Goal: Transaction & Acquisition: Download file/media

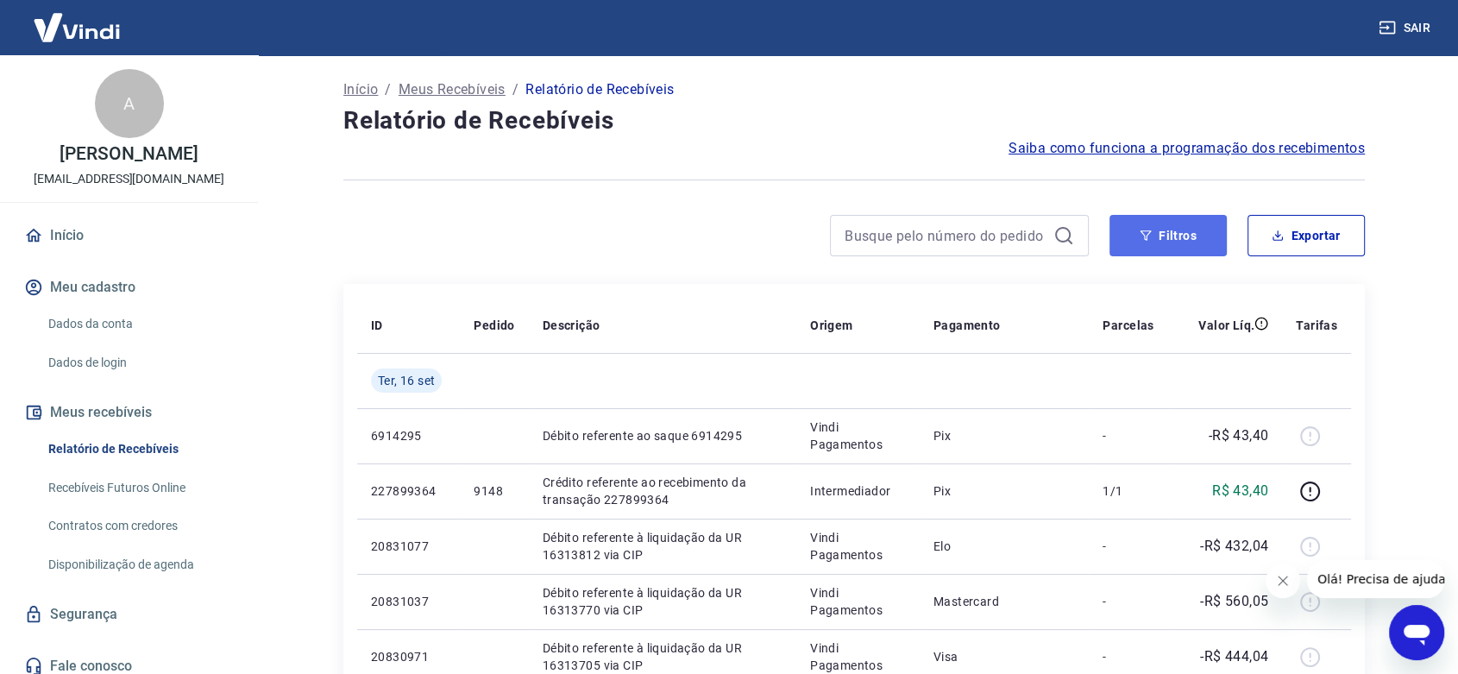
click at [1163, 238] on button "Filtros" at bounding box center [1167, 235] width 117 height 41
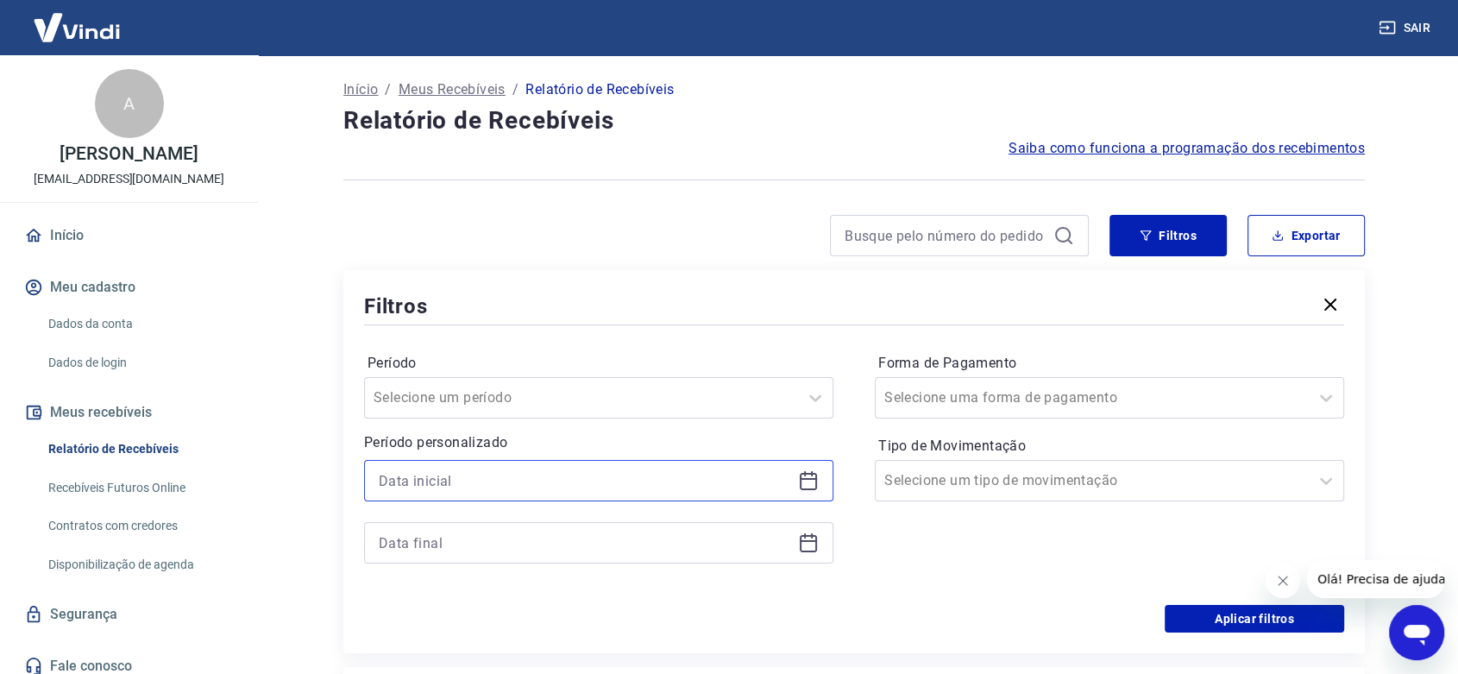
click at [431, 485] on input at bounding box center [585, 480] width 412 height 26
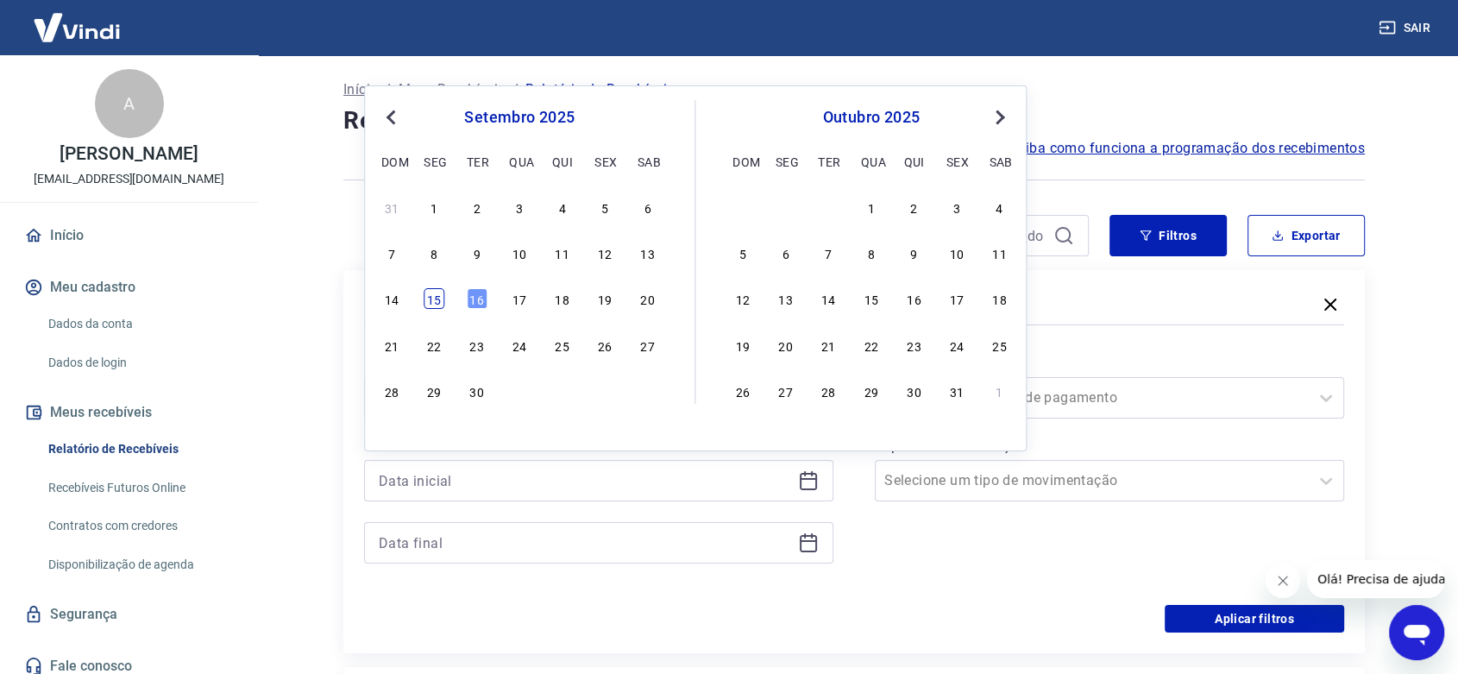
click at [430, 295] on div "15" at bounding box center [433, 298] width 21 height 21
type input "[DATE]"
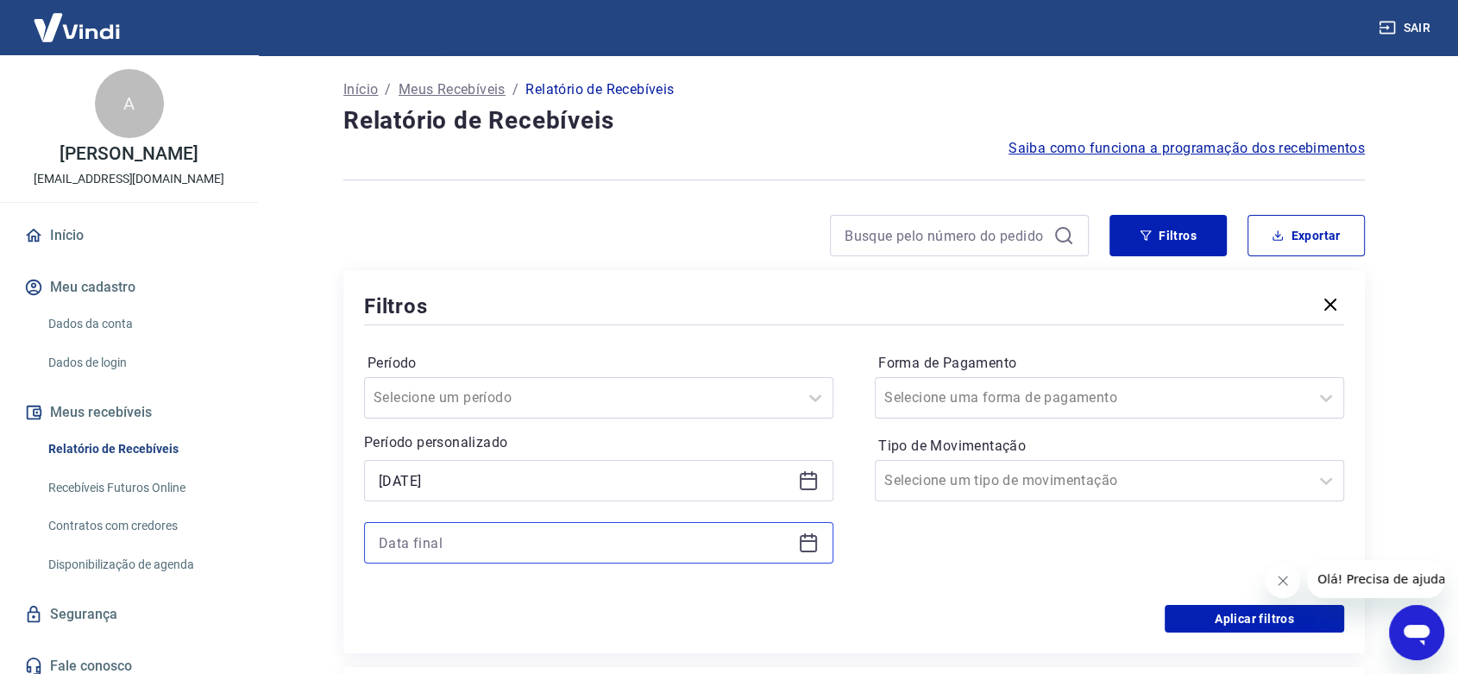
click at [456, 543] on input at bounding box center [585, 543] width 412 height 26
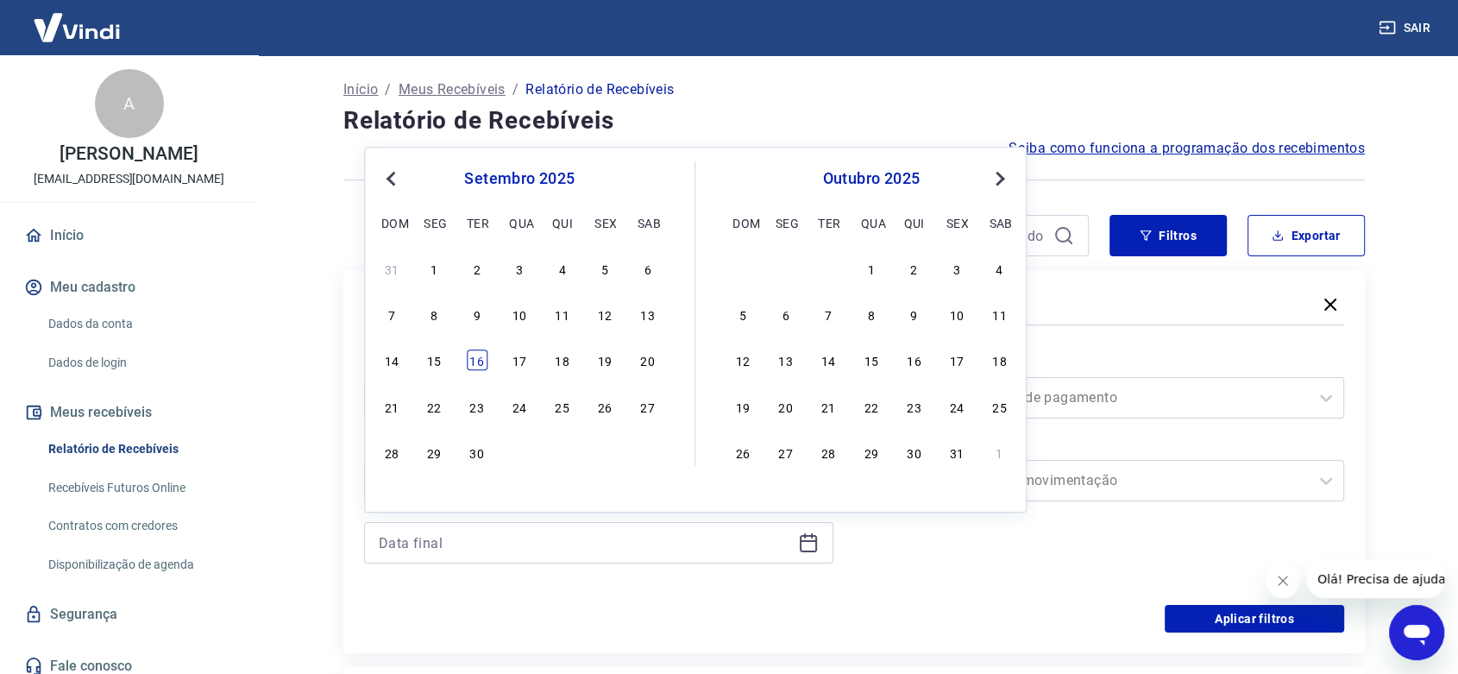
click at [480, 354] on div "16" at bounding box center [477, 360] width 21 height 21
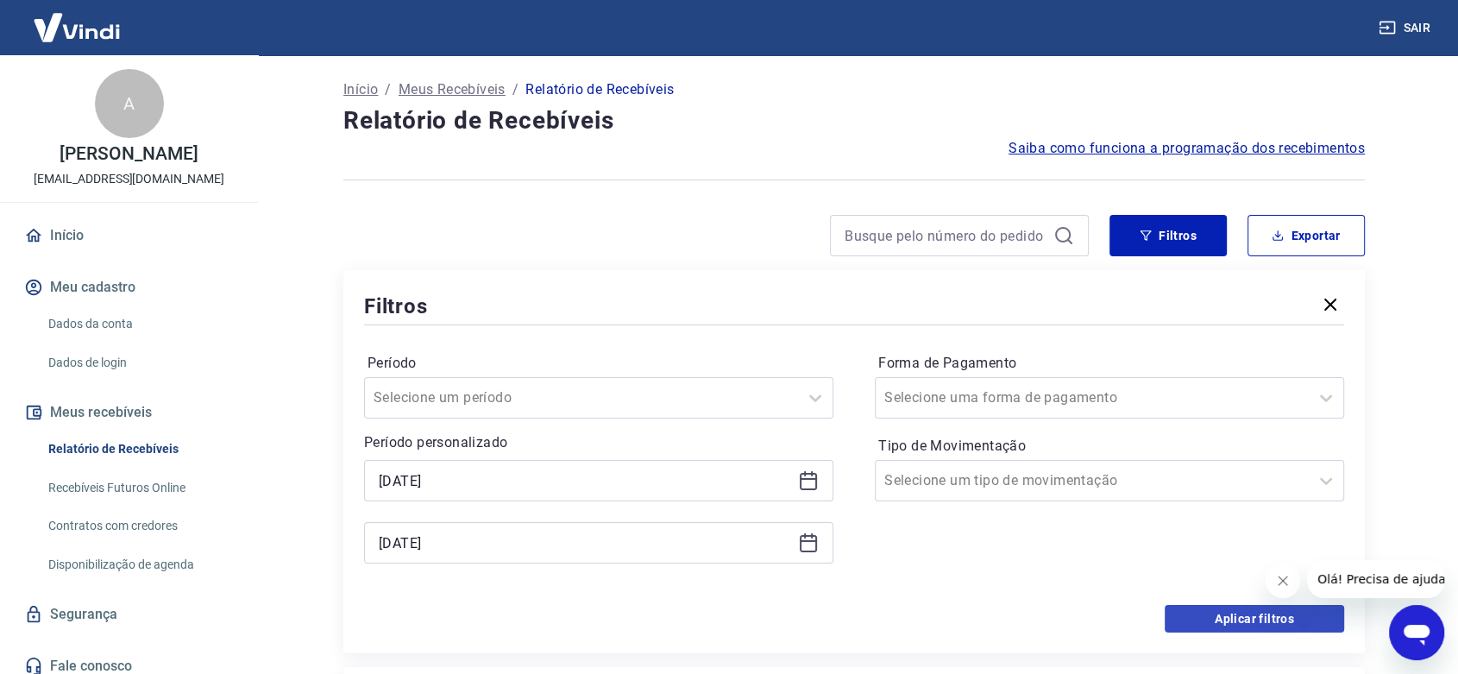
type input "[DATE]"
click at [1211, 619] on button "Aplicar filtros" at bounding box center [1253, 619] width 179 height 28
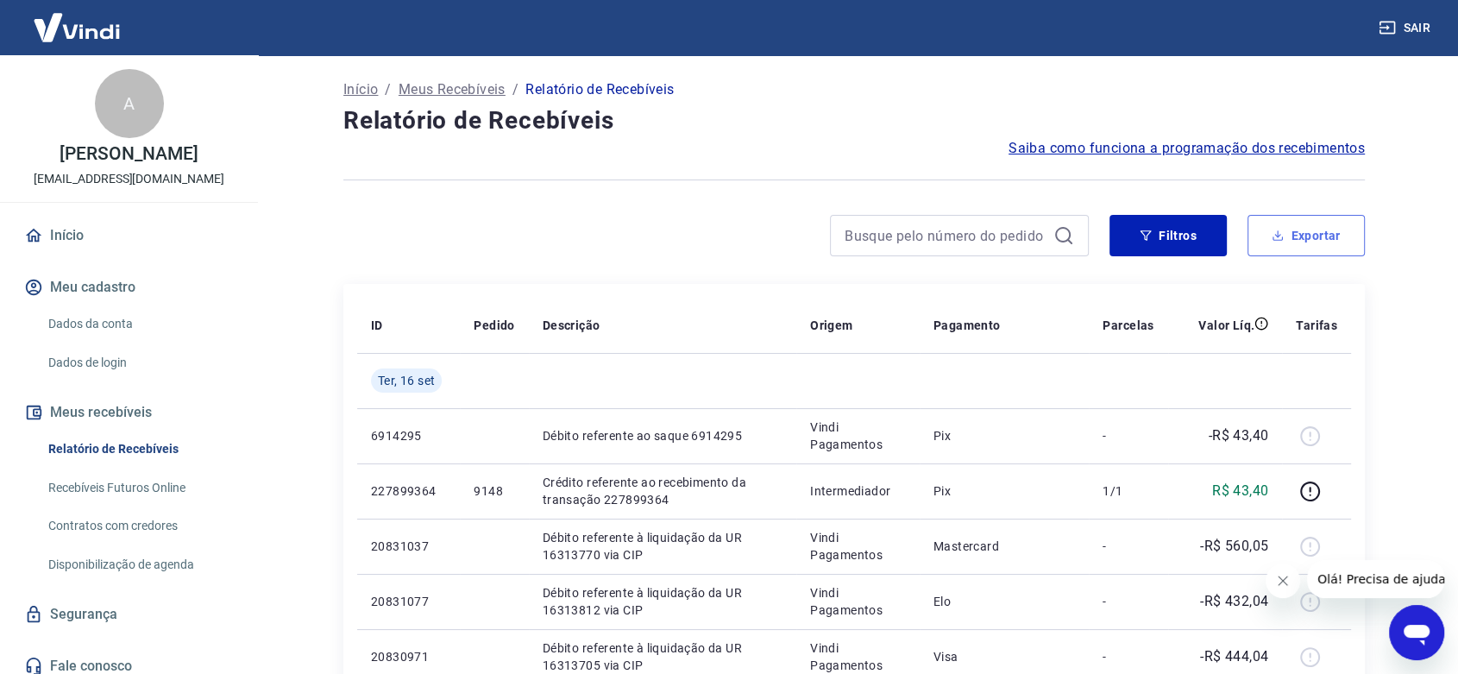
click at [1333, 242] on button "Exportar" at bounding box center [1305, 235] width 117 height 41
type input "[DATE]"
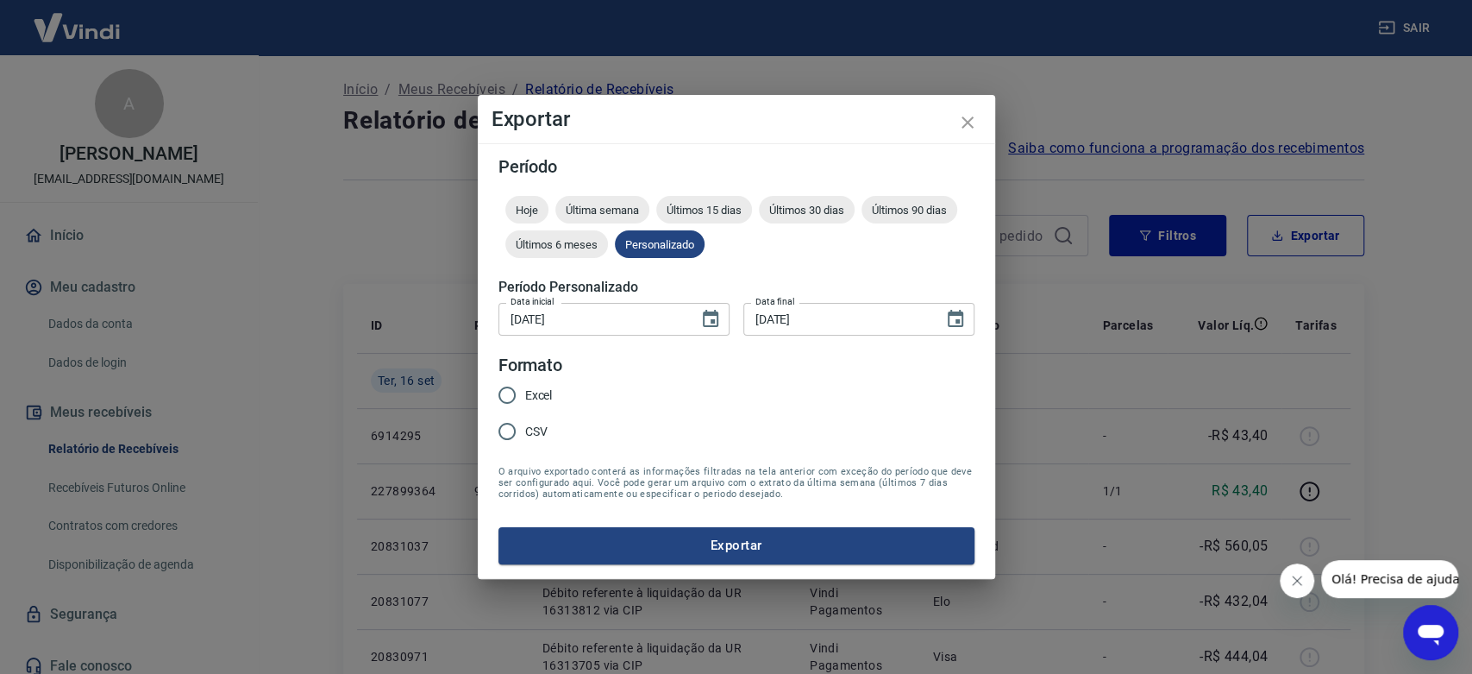
click at [507, 392] on input "Excel" at bounding box center [507, 395] width 36 height 36
radio input "true"
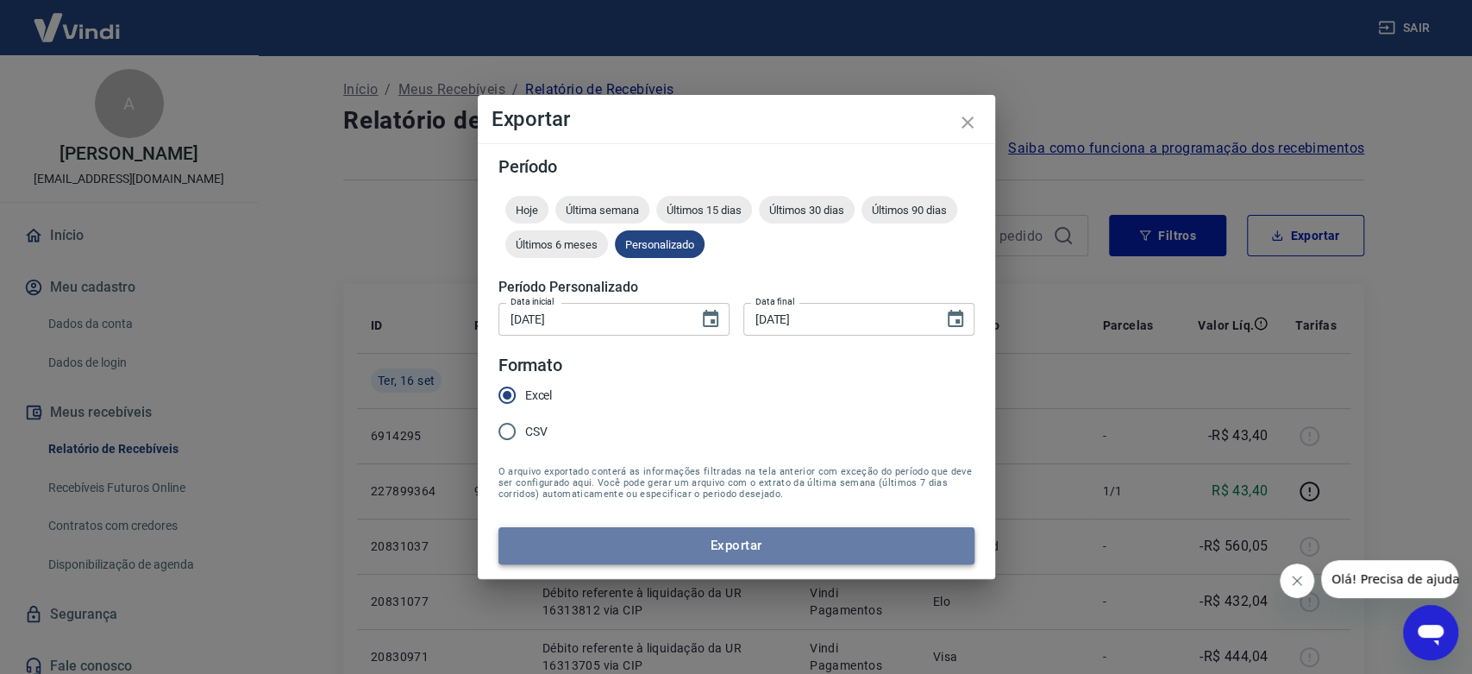
click at [733, 536] on button "Exportar" at bounding box center [737, 545] width 476 height 36
